Goal: Navigation & Orientation: Find specific page/section

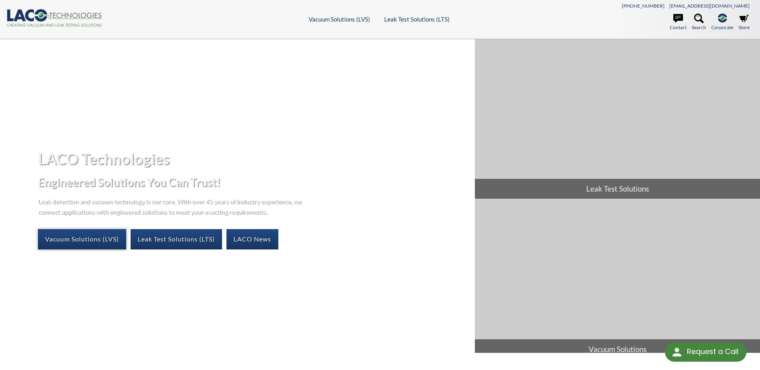
click at [99, 236] on link "Vacuum Solutions (LVS)" at bounding box center [82, 239] width 88 height 20
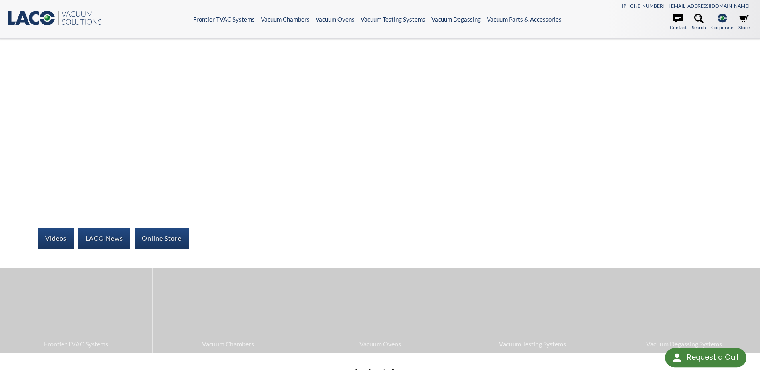
scroll to position [122, 0]
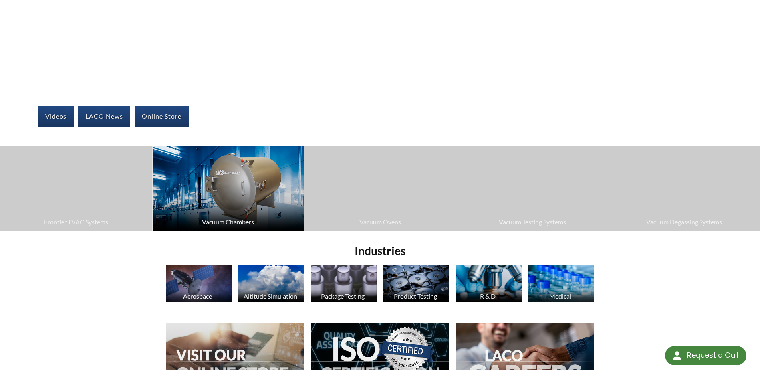
click at [211, 176] on img at bounding box center [229, 188] width 152 height 85
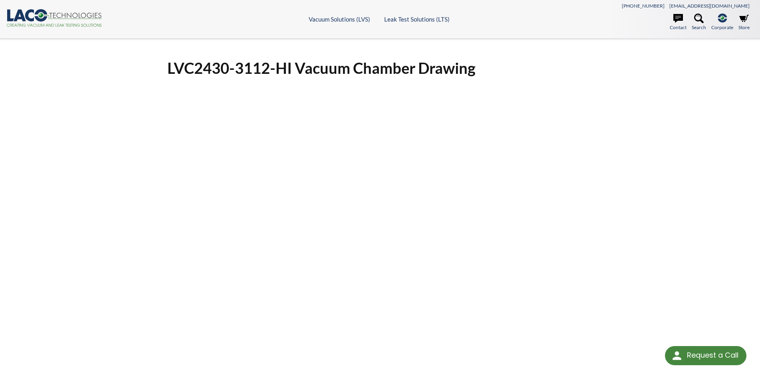
click at [39, 18] on icon ".cls-1{fill:#193661;}.cls-2{fill:#58595b;}.cls-3{fill:url(#radial-gradient);}.c…" at bounding box center [54, 18] width 96 height 18
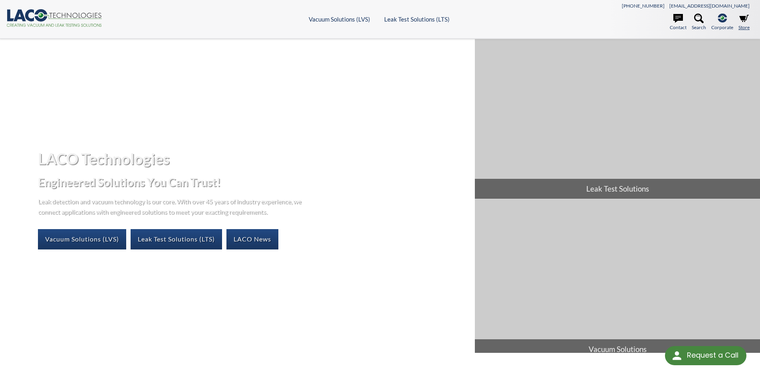
click at [747, 24] on link "Store" at bounding box center [744, 23] width 11 height 18
